Goal: Task Accomplishment & Management: Manage account settings

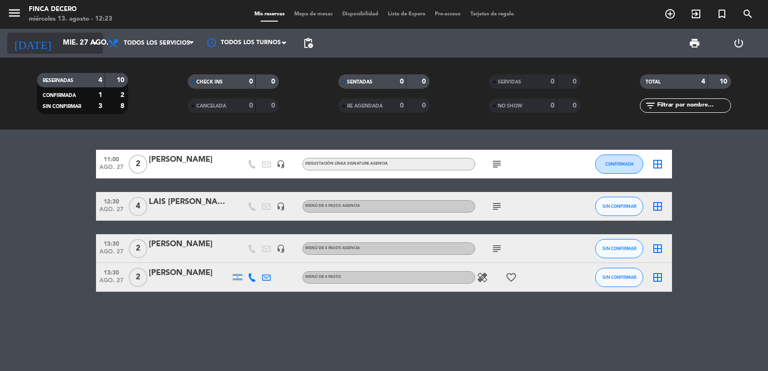
click at [76, 49] on input "mié. 27 ago." at bounding box center [104, 43] width 93 height 18
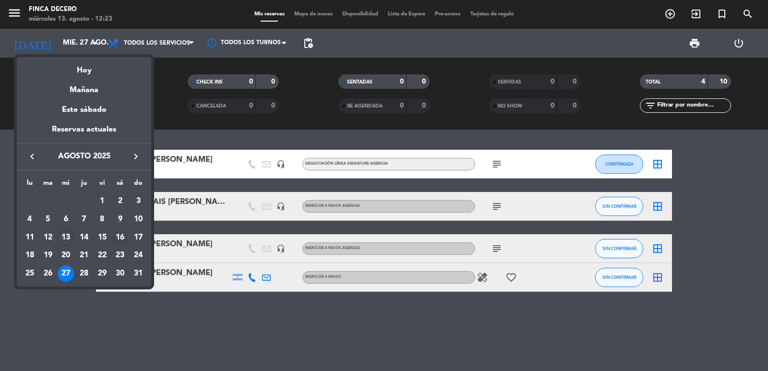
click at [117, 237] on div "16" at bounding box center [120, 237] width 16 height 16
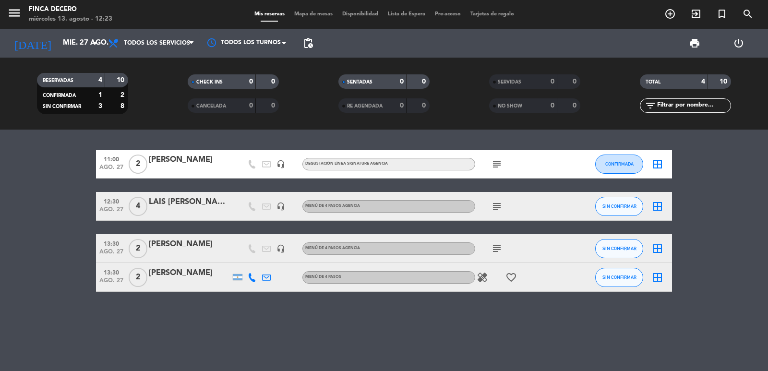
type input "sáb. 16 ago."
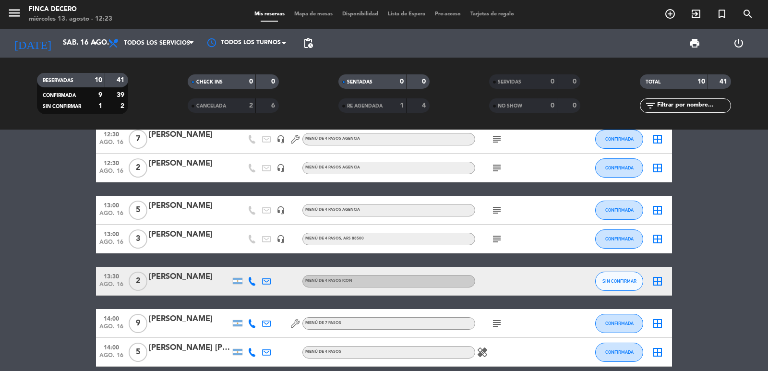
scroll to position [144, 0]
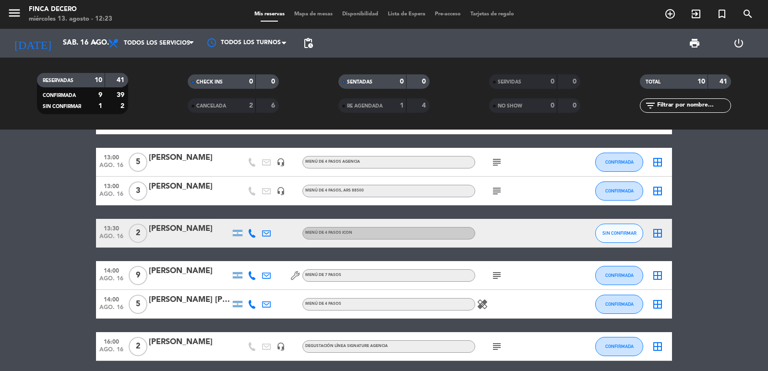
click at [186, 276] on div "[PERSON_NAME]" at bounding box center [190, 271] width 82 height 12
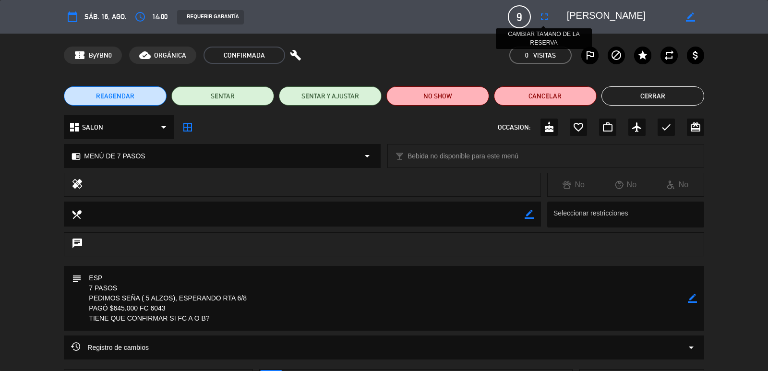
click at [543, 15] on icon "fullscreen" at bounding box center [544, 17] width 12 height 12
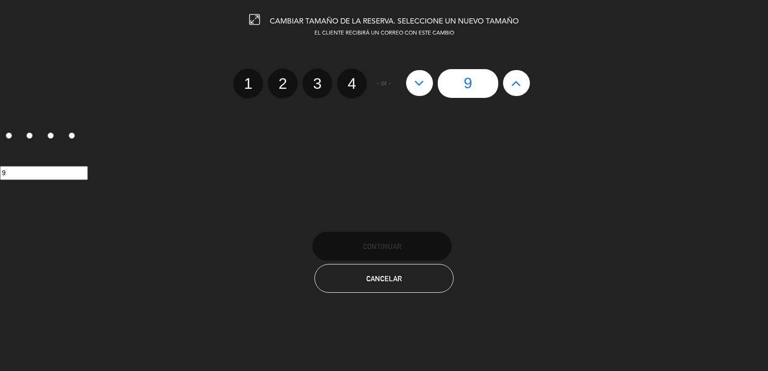
click at [421, 85] on icon at bounding box center [419, 82] width 10 height 15
type input "8"
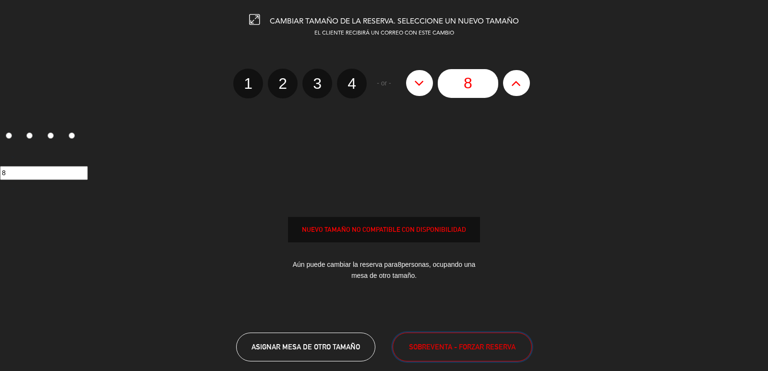
click at [433, 349] on span "SOBREVENTA - FORZAR RESERVA" at bounding box center [462, 346] width 107 height 11
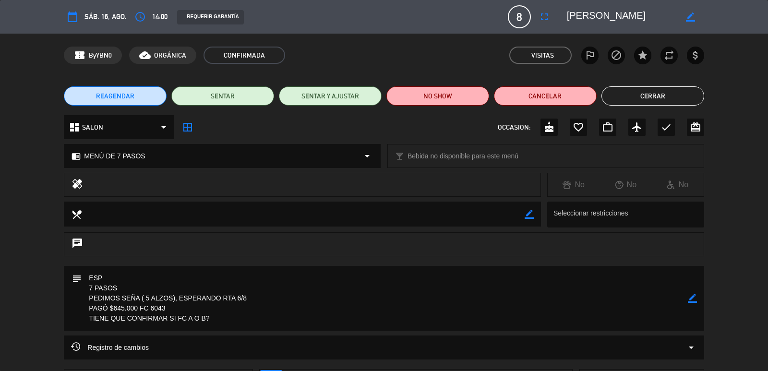
click at [693, 297] on icon "border_color" at bounding box center [692, 298] width 9 height 9
drag, startPoint x: 264, startPoint y: 295, endPoint x: 176, endPoint y: 298, distance: 88.4
click at [176, 298] on textarea at bounding box center [385, 298] width 606 height 65
drag, startPoint x: 121, startPoint y: 297, endPoint x: 62, endPoint y: 294, distance: 59.1
click at [61, 294] on div "subject" at bounding box center [384, 301] width 768 height 70
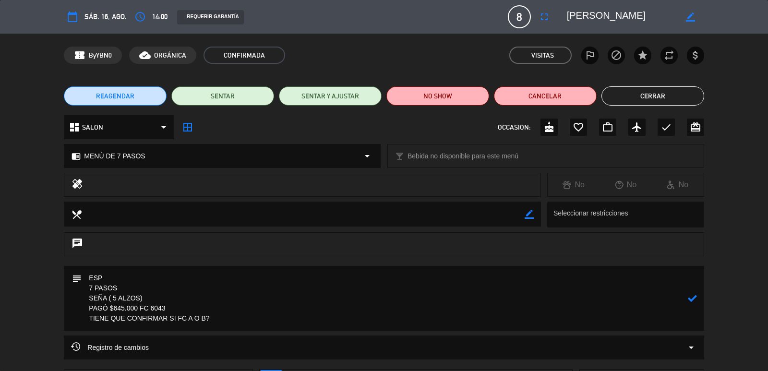
drag, startPoint x: 209, startPoint y: 320, endPoint x: 31, endPoint y: 323, distance: 178.5
click at [31, 323] on div "subject" at bounding box center [384, 301] width 768 height 70
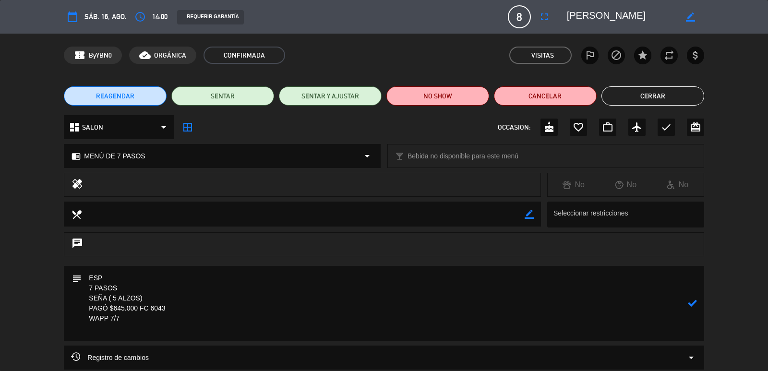
paste textarea "[PHONE_NUMBER]"
click at [694, 299] on icon at bounding box center [692, 302] width 9 height 9
click at [690, 306] on icon "border_color" at bounding box center [692, 302] width 9 height 9
click at [83, 309] on textarea at bounding box center [385, 303] width 606 height 75
type textarea "ESP 7 PASOS SEÑA ( 5 ALZOS) PARTICULAR/PAGÓ $645.000 FC 6043 WAPP 7/7 [PHONE_NU…"
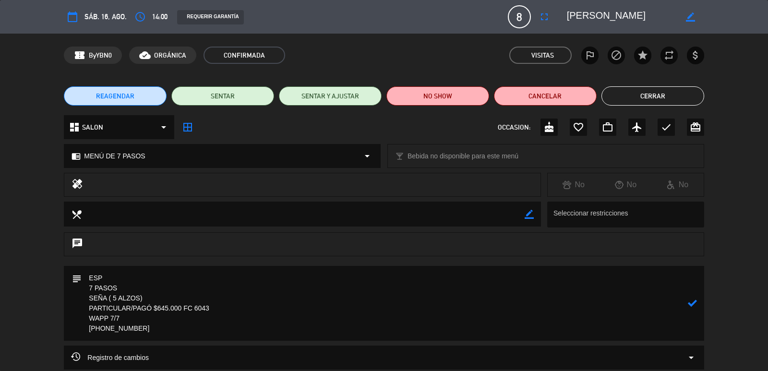
click at [694, 302] on icon at bounding box center [692, 302] width 9 height 9
click at [631, 100] on button "Cerrar" at bounding box center [652, 95] width 103 height 19
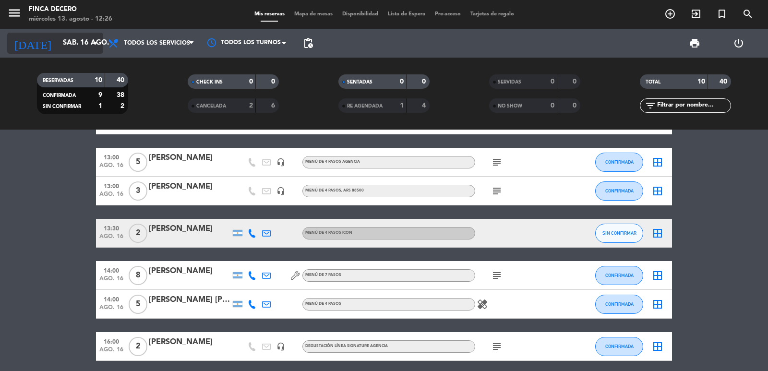
click at [58, 49] on input "sáb. 16 ago." at bounding box center [104, 43] width 93 height 18
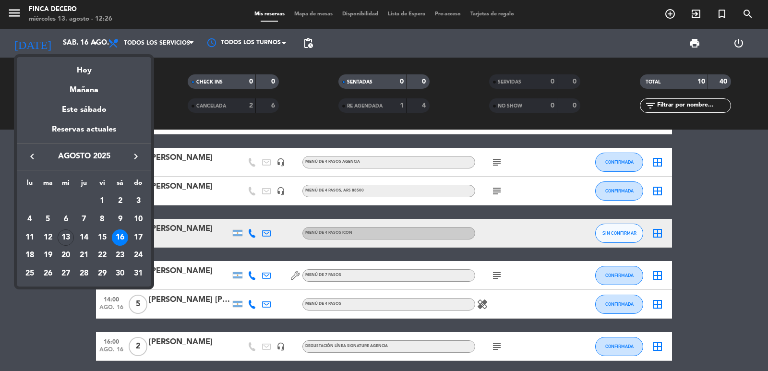
click at [134, 150] on button "keyboard_arrow_right" at bounding box center [135, 156] width 17 height 12
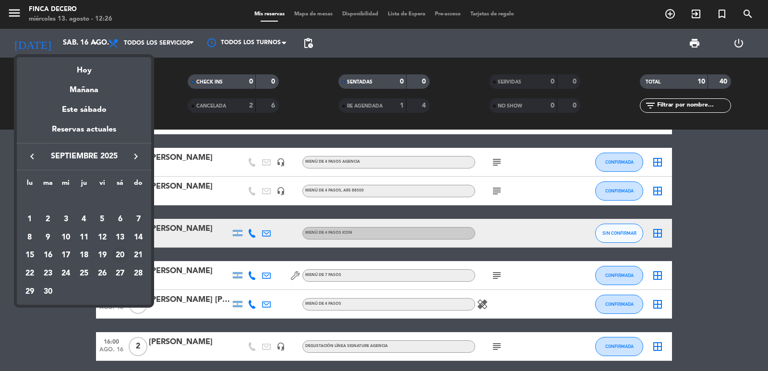
click at [120, 255] on div "20" at bounding box center [120, 255] width 16 height 16
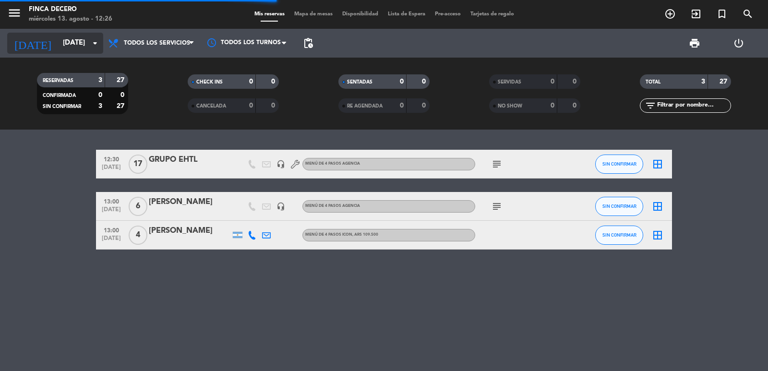
scroll to position [0, 0]
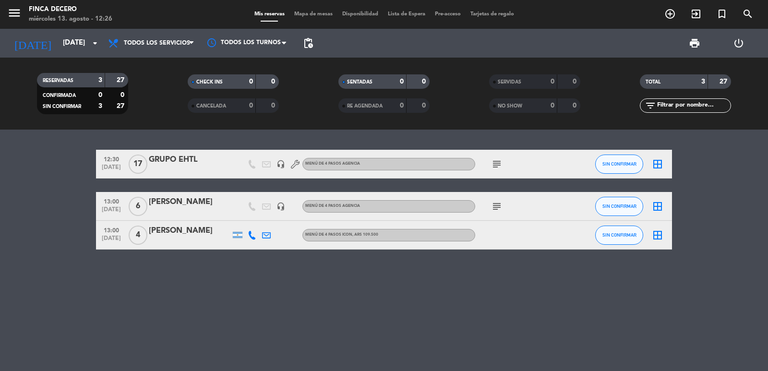
click at [494, 166] on icon "subject" at bounding box center [497, 164] width 12 height 12
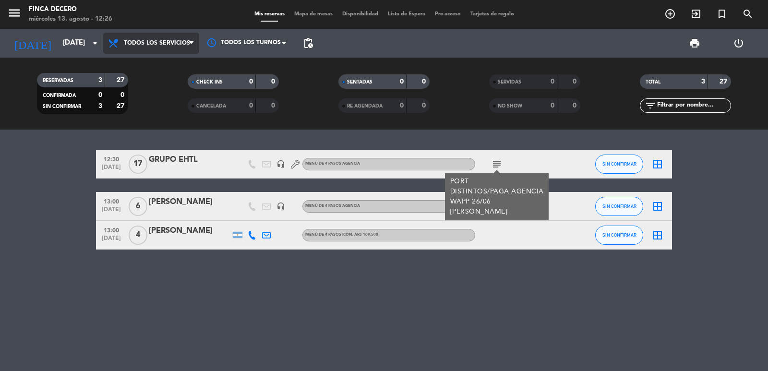
click at [109, 47] on icon at bounding box center [114, 43] width 14 height 12
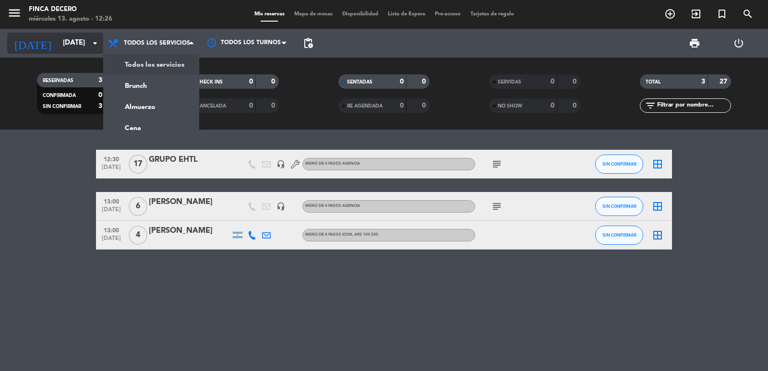
click at [93, 47] on icon "arrow_drop_down" at bounding box center [95, 43] width 12 height 12
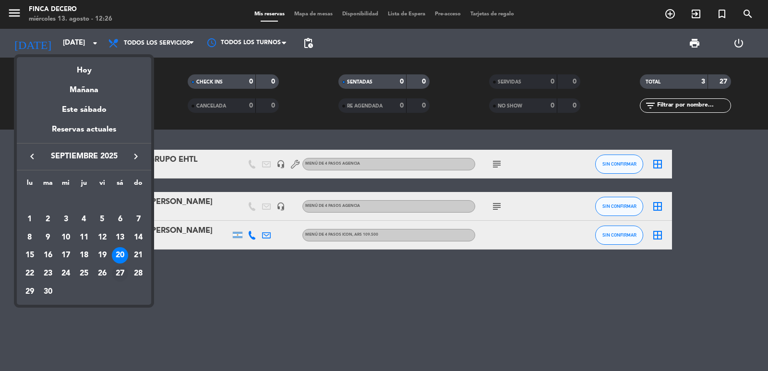
click at [116, 275] on div "27" at bounding box center [120, 273] width 16 height 16
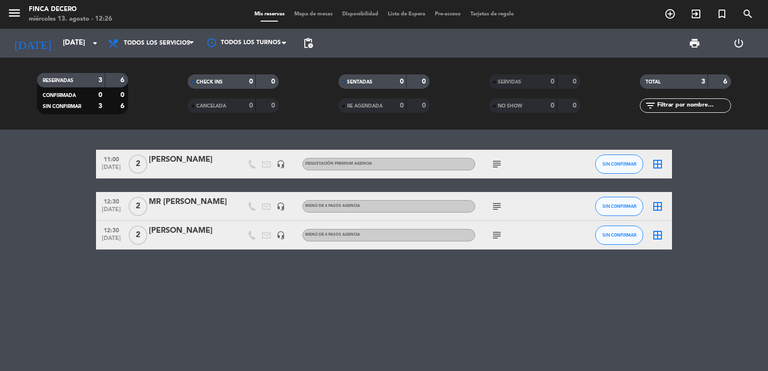
click at [55, 56] on div "[DATE] [DATE] arrow_drop_down" at bounding box center [55, 43] width 96 height 29
click at [59, 46] on input "[DATE]" at bounding box center [104, 43] width 93 height 18
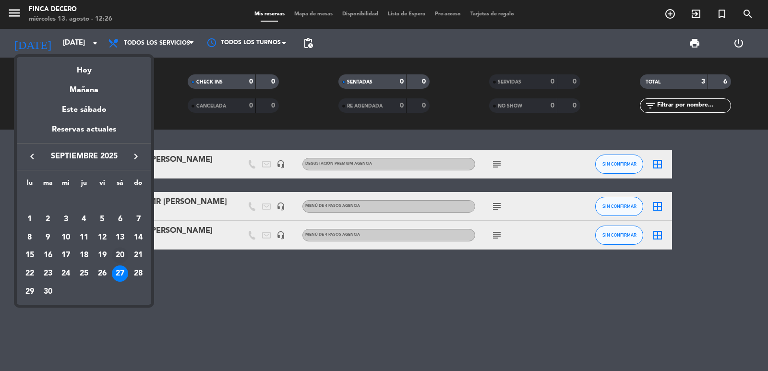
click at [118, 253] on div "20" at bounding box center [120, 255] width 16 height 16
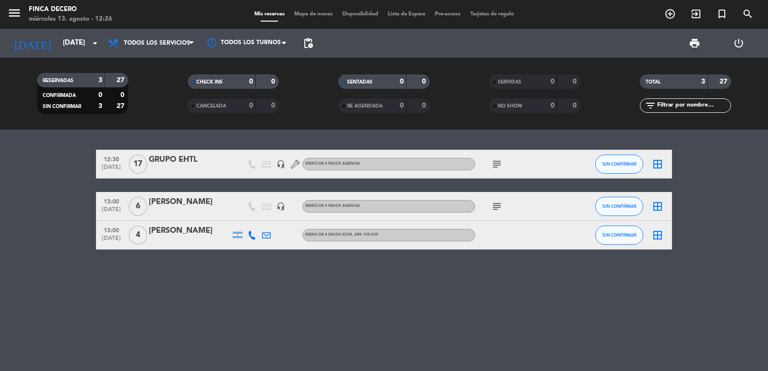
click at [494, 164] on icon "subject" at bounding box center [497, 164] width 12 height 12
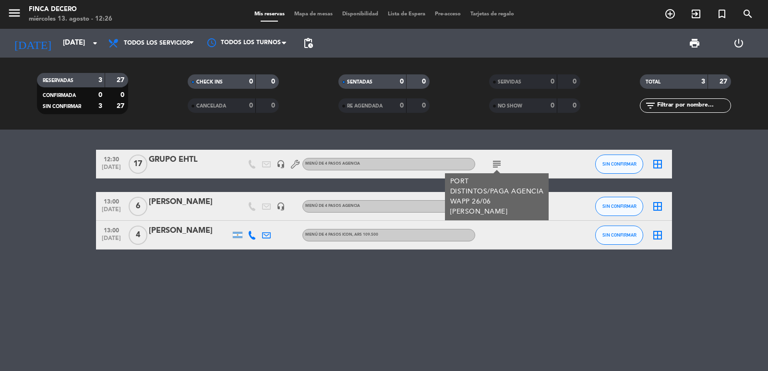
click at [499, 163] on icon "subject" at bounding box center [497, 164] width 12 height 12
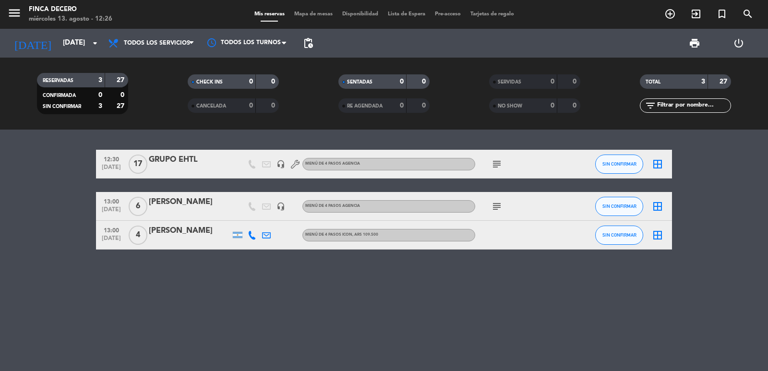
click at [66, 187] on bookings-row "12:30 [DATE] GRUPO EHTL headset_mic MENÚ DE 4 PASOS AGENCIA subject SIN CONFIRM…" at bounding box center [384, 200] width 768 height 100
click at [492, 163] on icon "subject" at bounding box center [497, 164] width 12 height 12
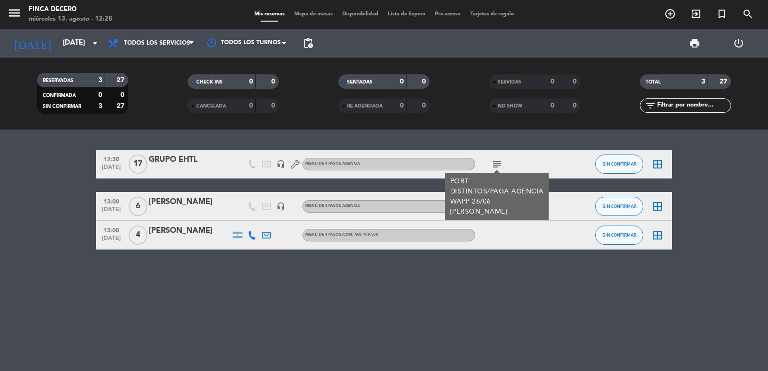
click at [76, 217] on bookings-row "12:30 [DATE] GRUPO EHTL headset_mic MENÚ DE 4 PASOS AGENCIA subject PORT DISTIN…" at bounding box center [384, 200] width 768 height 100
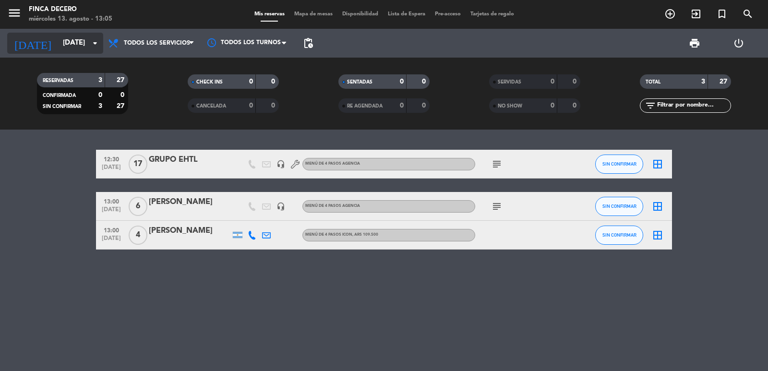
click at [78, 44] on input "[DATE]" at bounding box center [104, 43] width 93 height 18
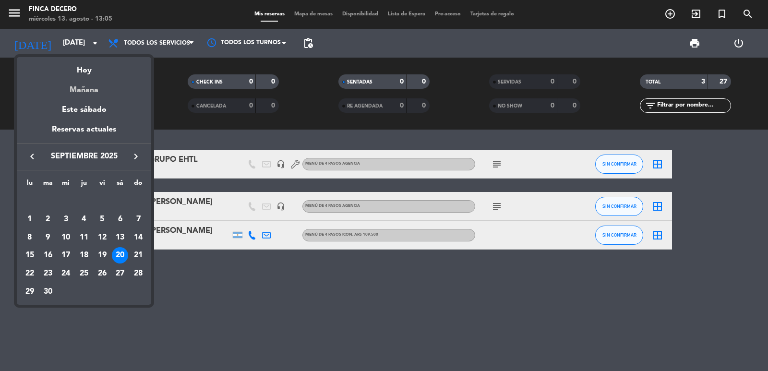
click at [93, 84] on div "Mañana" at bounding box center [84, 87] width 134 height 20
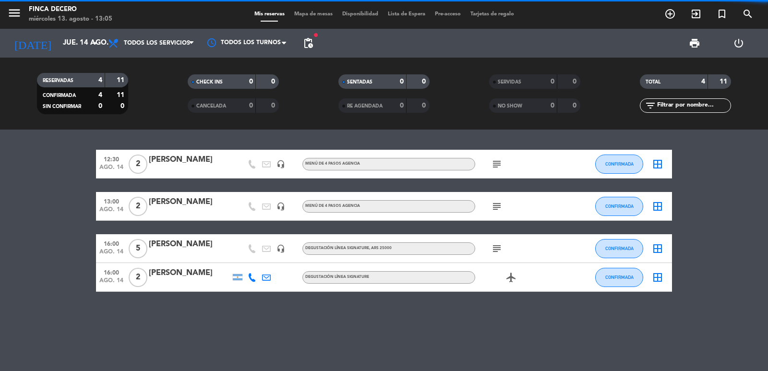
click at [494, 206] on icon "subject" at bounding box center [497, 207] width 12 height 12
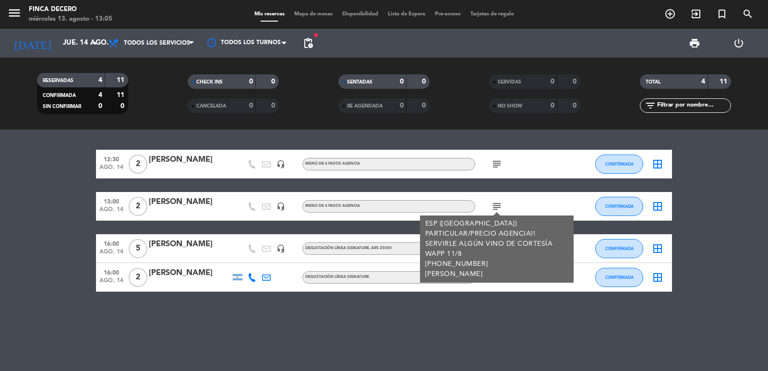
click at [493, 240] on div "ESP ([GEOGRAPHIC_DATA]) PARTICULAR/PRECIO AGENCIA!! SERVIRLE ALGÚN VINO DE CORT…" at bounding box center [496, 249] width 143 height 60
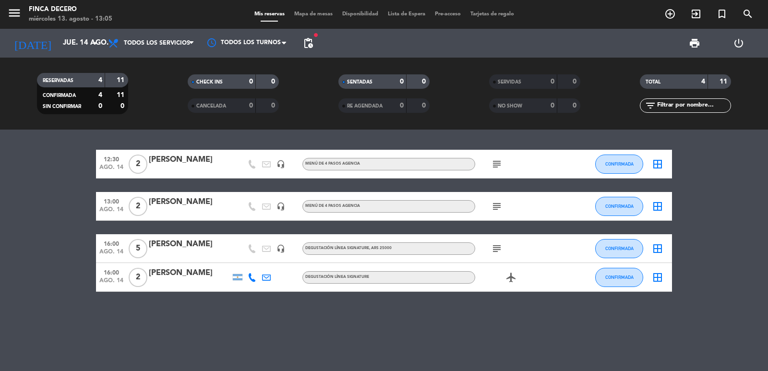
click at [492, 245] on icon "subject" at bounding box center [497, 249] width 12 height 12
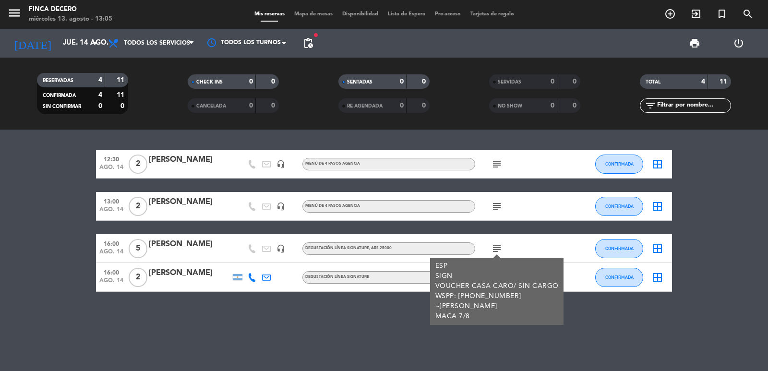
click at [496, 161] on icon "subject" at bounding box center [497, 164] width 12 height 12
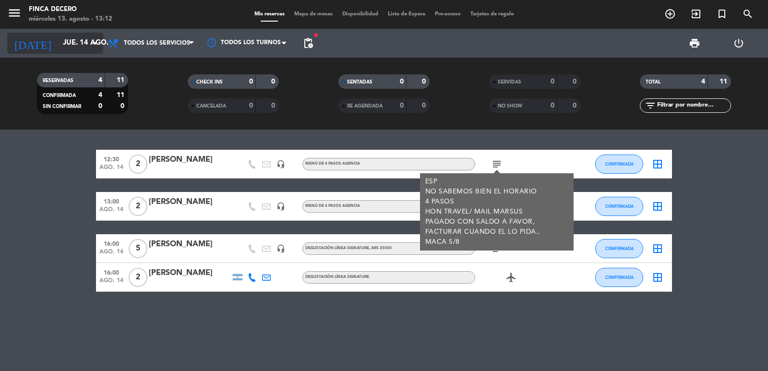
click at [81, 40] on input "jue. 14 ago." at bounding box center [104, 43] width 93 height 18
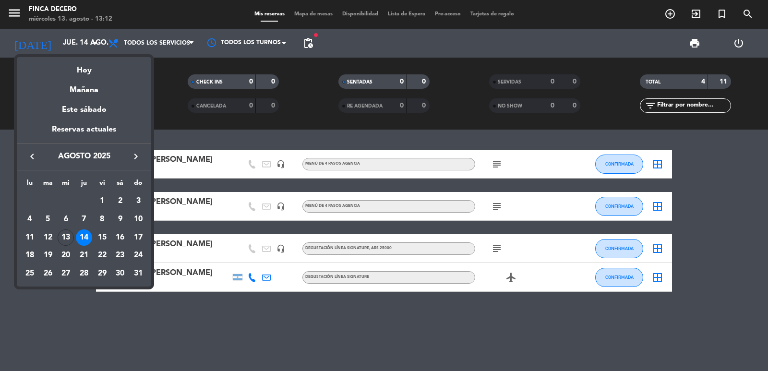
click at [36, 159] on icon "keyboard_arrow_left" at bounding box center [32, 157] width 12 height 12
click at [29, 238] on div "12" at bounding box center [30, 237] width 16 height 16
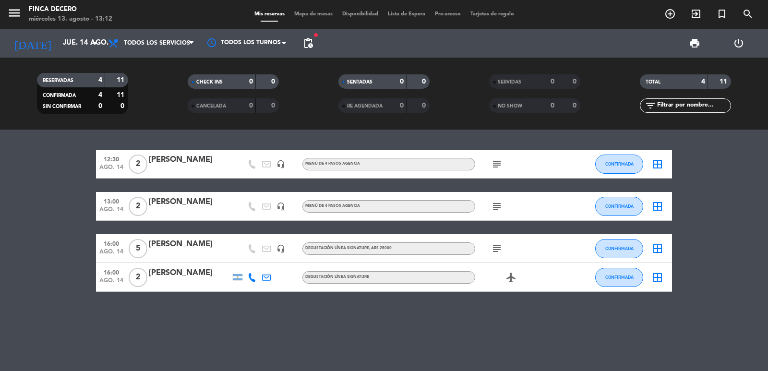
type input "[DATE]"
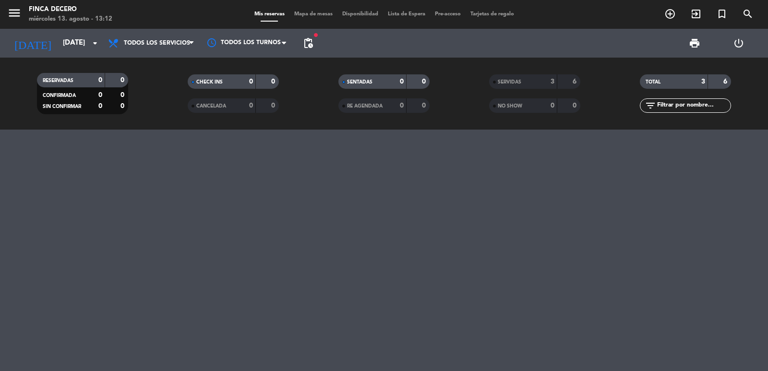
click at [517, 82] on span "SERVIDAS" at bounding box center [510, 82] width 24 height 5
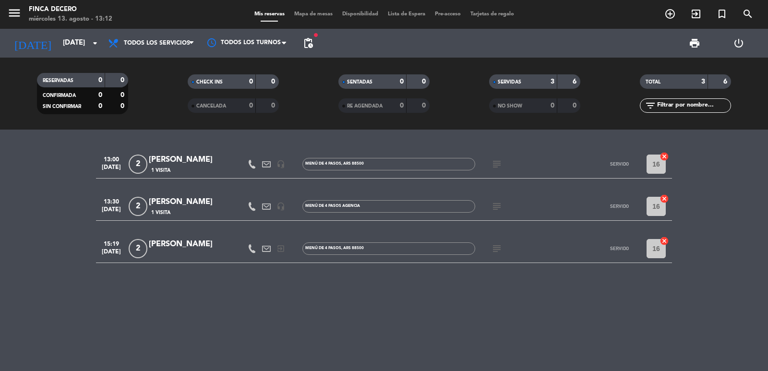
click at [498, 164] on icon "subject" at bounding box center [497, 164] width 12 height 12
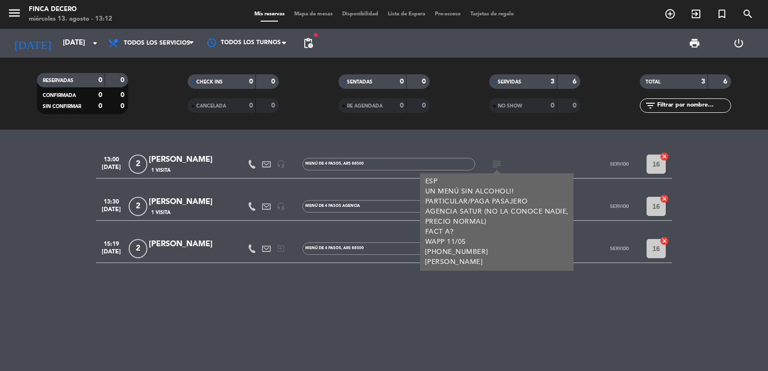
click at [503, 308] on div "13:00 [DATE] 2 [PERSON_NAME] 1 Visita headset_mic MENÚ DE 4 PASOS , ARS 88500 s…" at bounding box center [384, 250] width 768 height 241
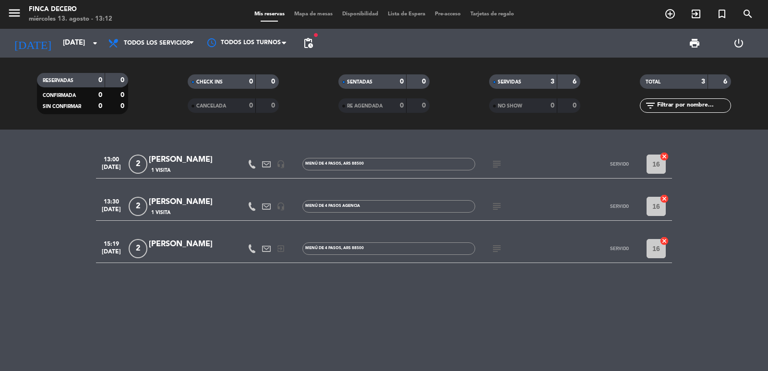
click at [496, 204] on icon "subject" at bounding box center [497, 207] width 12 height 12
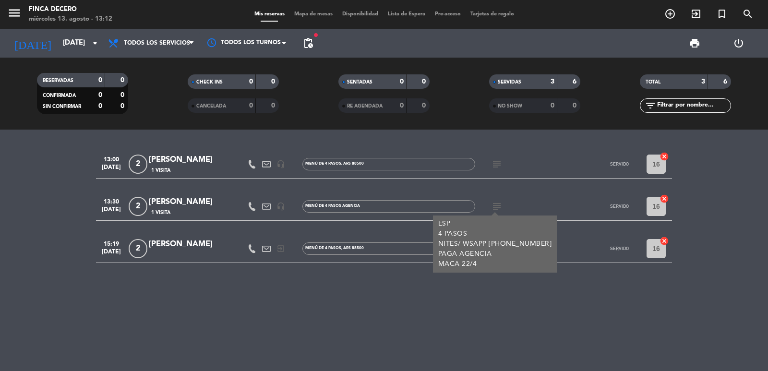
click at [494, 286] on div "13:00 [DATE] 2 [PERSON_NAME] 1 Visita headset_mic MENÚ DE 4 PASOS , ARS 88500 s…" at bounding box center [384, 250] width 768 height 241
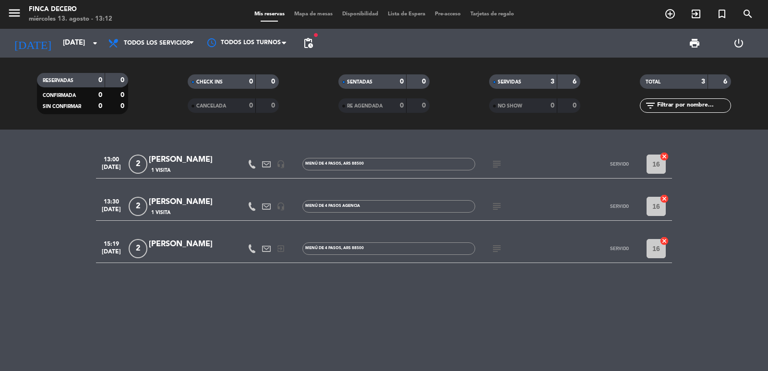
click at [495, 255] on div "subject" at bounding box center [518, 248] width 86 height 28
click at [496, 252] on icon "subject" at bounding box center [497, 249] width 12 height 12
click at [425, 276] on div "13:00 [DATE] 2 [PERSON_NAME] 1 Visita headset_mic MENÚ DE 4 PASOS , ARS 88500 s…" at bounding box center [384, 250] width 768 height 241
click at [749, 12] on icon "search" at bounding box center [748, 14] width 12 height 12
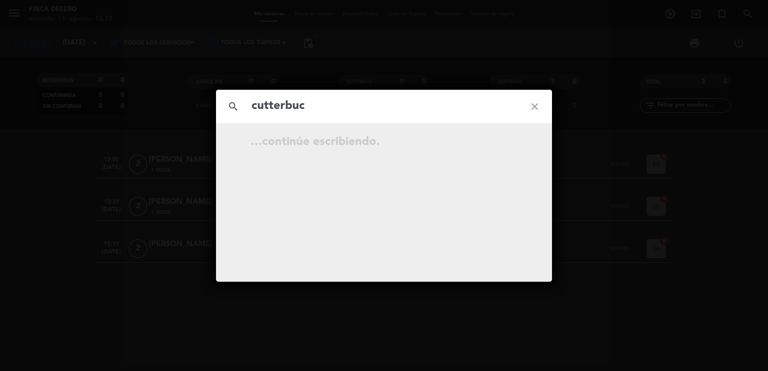
type input "cutterbuck"
drag, startPoint x: 332, startPoint y: 107, endPoint x: 139, endPoint y: 107, distance: 192.4
click at [138, 105] on div "search cutterbuck close No hay resultados para "cutterbuck"" at bounding box center [384, 185] width 768 height 371
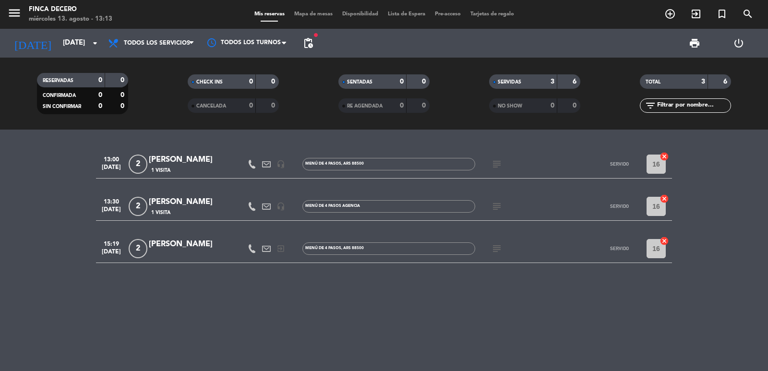
click at [750, 5] on div "menu Finca Decero [DATE] 13. agosto - 13:13 Mis reservas Mapa de mesas Disponib…" at bounding box center [384, 14] width 768 height 29
click at [748, 9] on icon "search" at bounding box center [748, 14] width 12 height 12
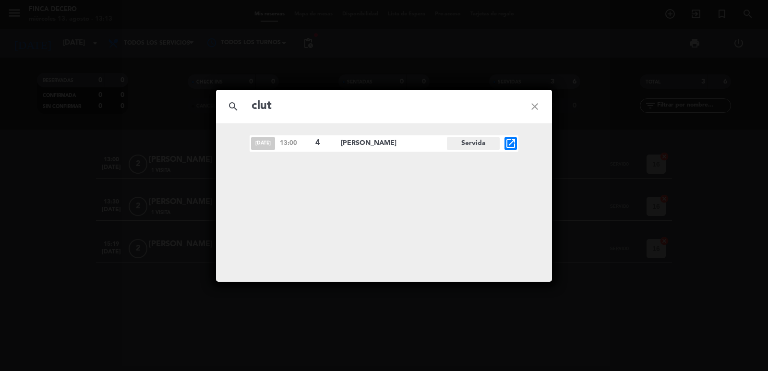
type input "clut"
click at [432, 142] on span "[PERSON_NAME]" at bounding box center [394, 143] width 106 height 11
click at [505, 139] on icon "open_in_new" at bounding box center [511, 144] width 12 height 12
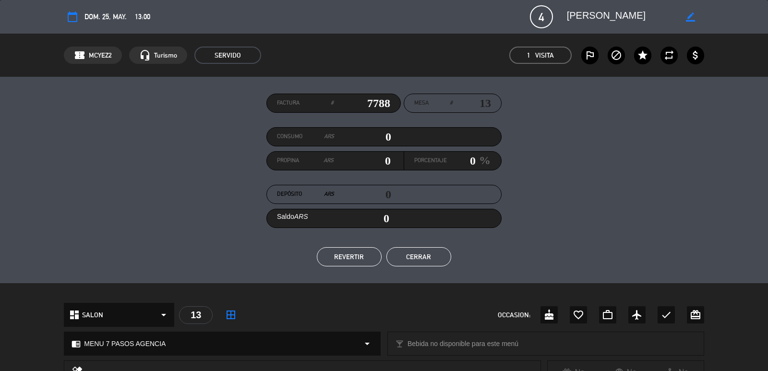
click at [418, 261] on button "Cerrar" at bounding box center [418, 256] width 65 height 19
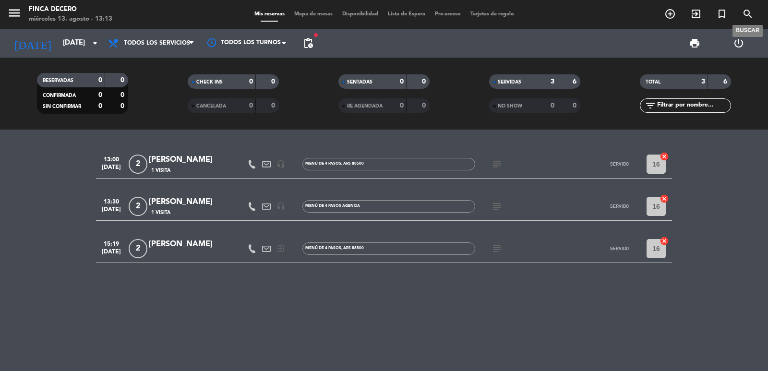
click at [749, 13] on icon "search" at bounding box center [748, 14] width 12 height 12
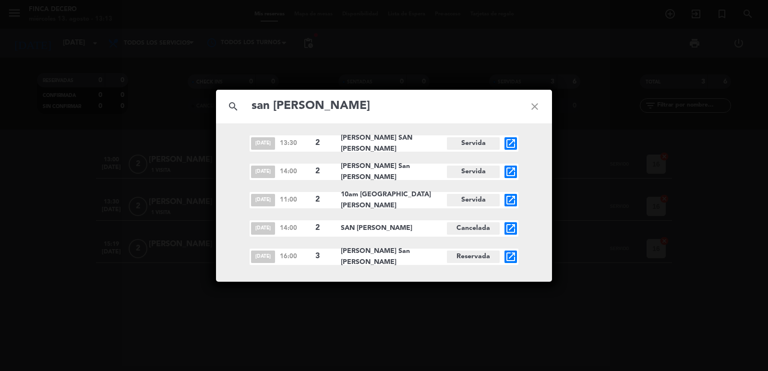
type input "san [PERSON_NAME]"
click at [513, 228] on icon "open_in_new" at bounding box center [511, 229] width 12 height 12
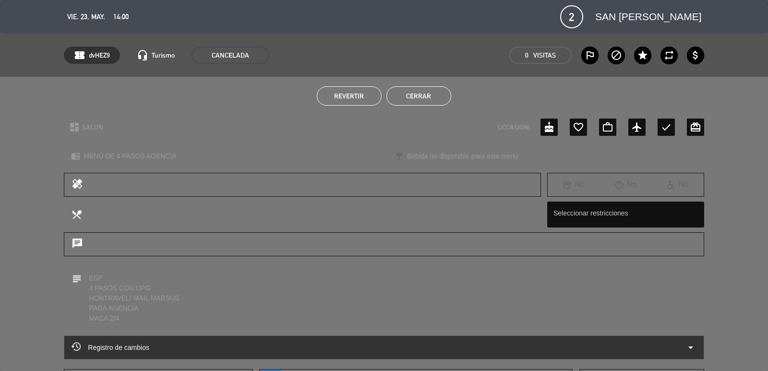
click at [423, 95] on button "Cerrar" at bounding box center [418, 95] width 65 height 19
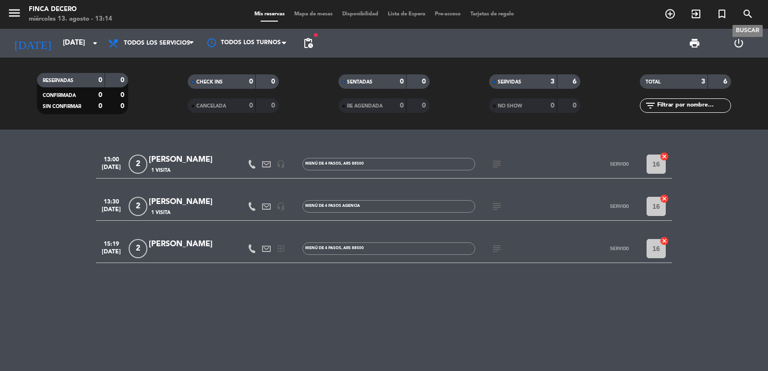
click at [742, 13] on icon "search" at bounding box center [748, 14] width 12 height 12
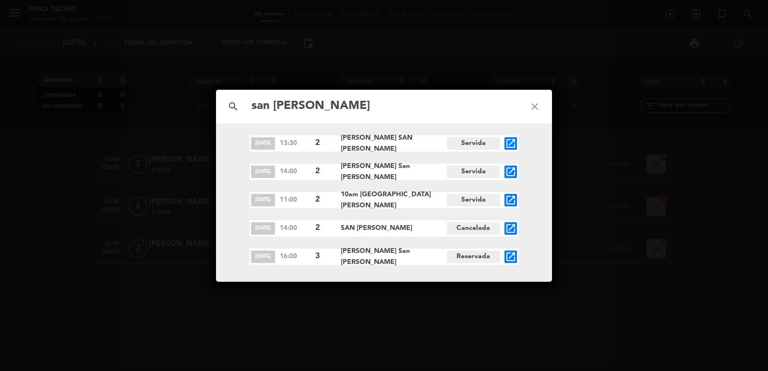
type input "san [PERSON_NAME]"
click at [513, 198] on icon "open_in_new" at bounding box center [511, 200] width 12 height 12
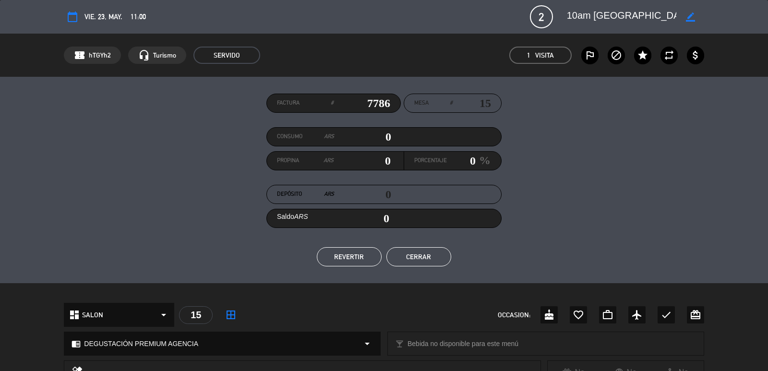
click at [410, 255] on button "Cerrar" at bounding box center [418, 256] width 65 height 19
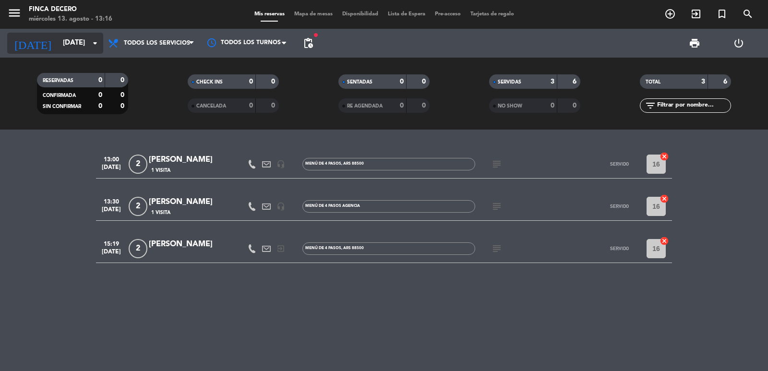
click at [70, 38] on input "[DATE]" at bounding box center [104, 43] width 93 height 18
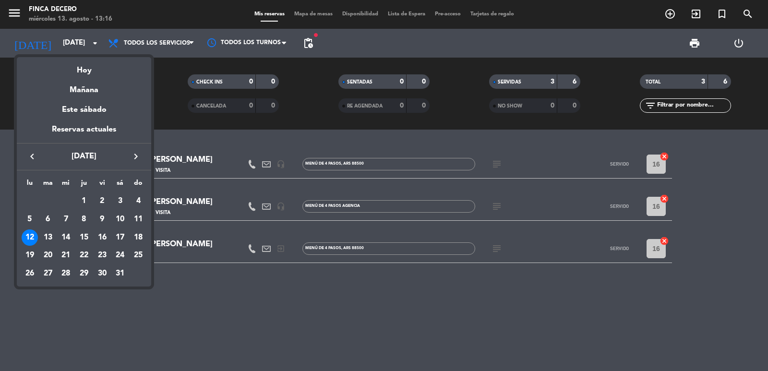
click at [135, 155] on icon "keyboard_arrow_right" at bounding box center [136, 157] width 12 height 12
click at [88, 89] on div "Mañana" at bounding box center [84, 87] width 134 height 20
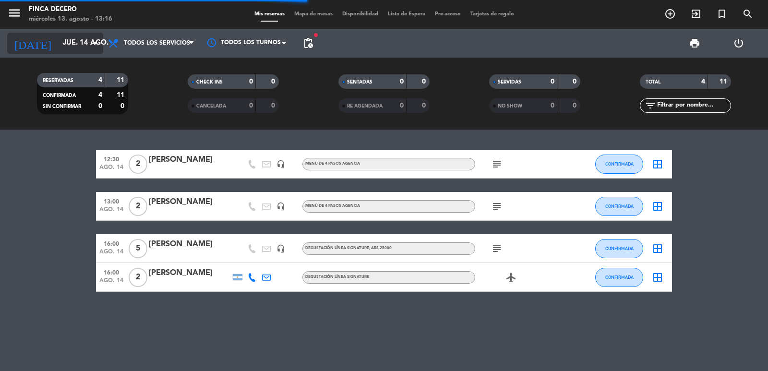
click at [95, 45] on icon "arrow_drop_down" at bounding box center [95, 43] width 12 height 12
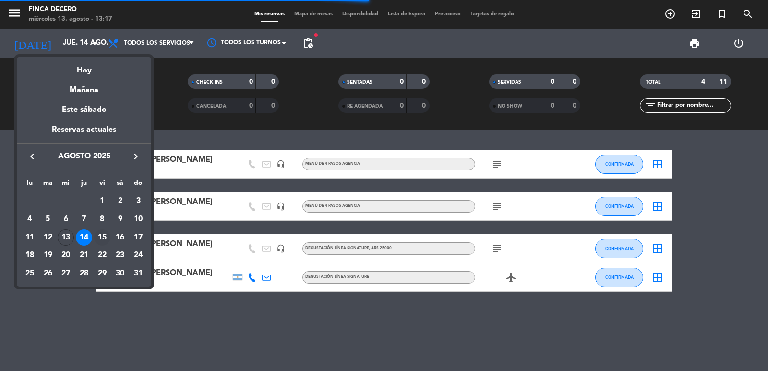
click at [100, 238] on div "15" at bounding box center [102, 237] width 16 height 16
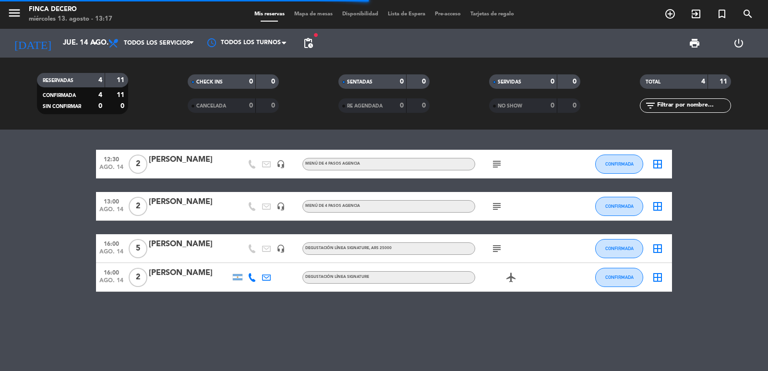
type input "vie. 15 ago."
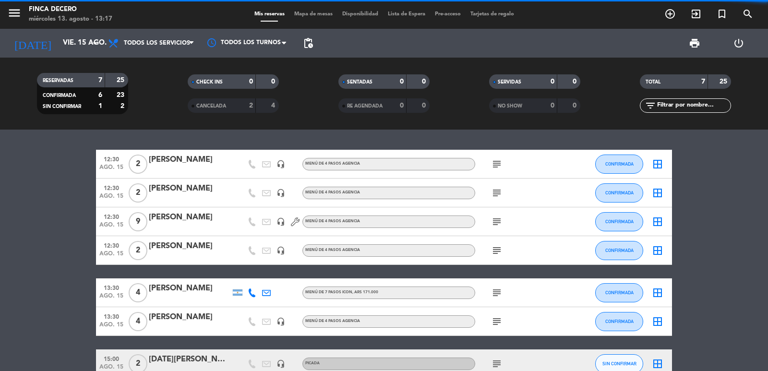
scroll to position [55, 0]
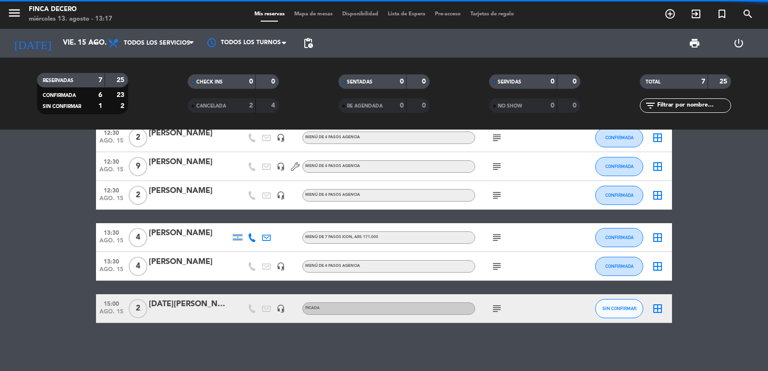
click at [202, 303] on div "[DATE][PERSON_NAME]" at bounding box center [190, 304] width 82 height 12
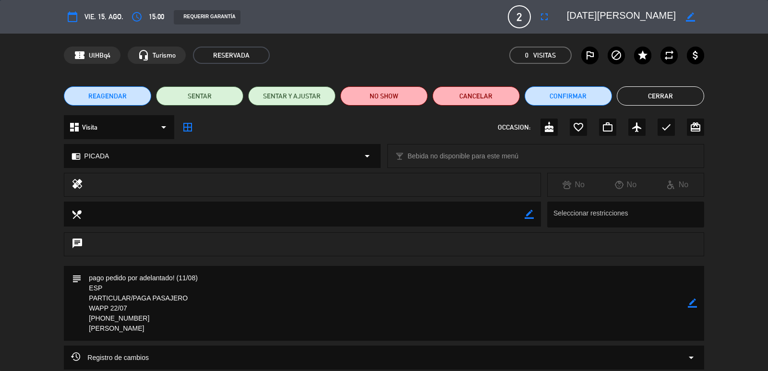
click at [615, 18] on textarea at bounding box center [622, 16] width 110 height 17
click at [672, 94] on button "Cerrar" at bounding box center [660, 95] width 87 height 19
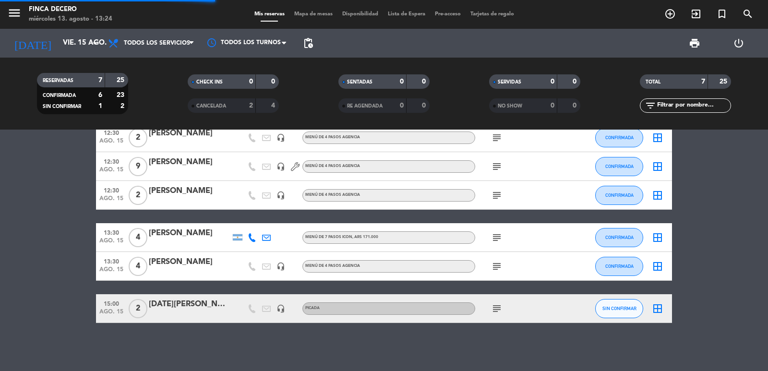
drag, startPoint x: 61, startPoint y: 172, endPoint x: 99, endPoint y: 98, distance: 83.5
click at [61, 173] on bookings-row "12:30 [DATE] 2 [PERSON_NAME] headset_mic MENÚ DE 4 PASOS AGENCIA subject CONFIR…" at bounding box center [384, 209] width 768 height 228
click at [63, 48] on input "vie. 15 ago." at bounding box center [104, 43] width 93 height 18
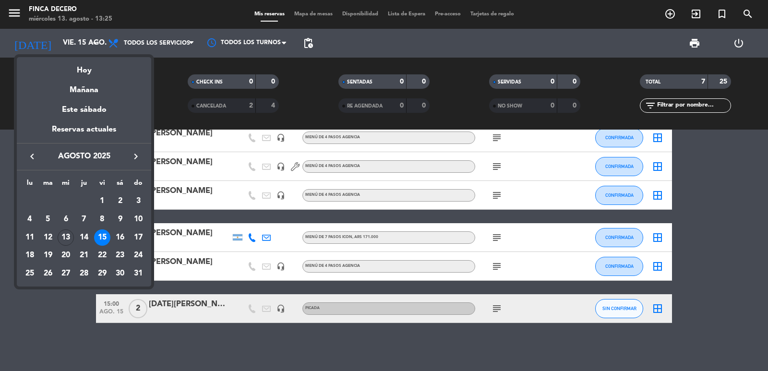
click at [102, 238] on div "15" at bounding box center [102, 237] width 16 height 16
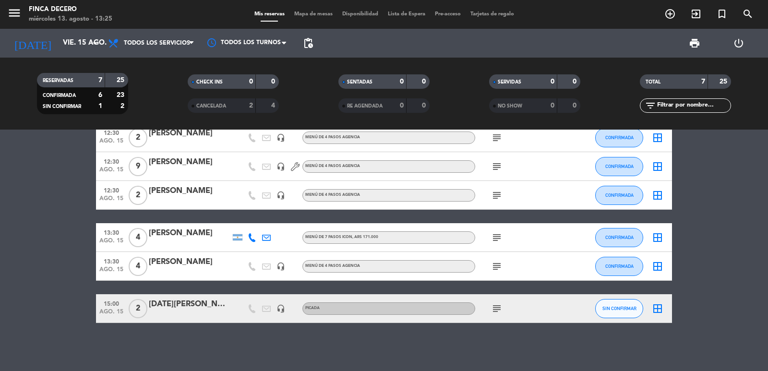
click at [499, 236] on icon "subject" at bounding box center [497, 238] width 12 height 12
